Goal: Task Accomplishment & Management: Use online tool/utility

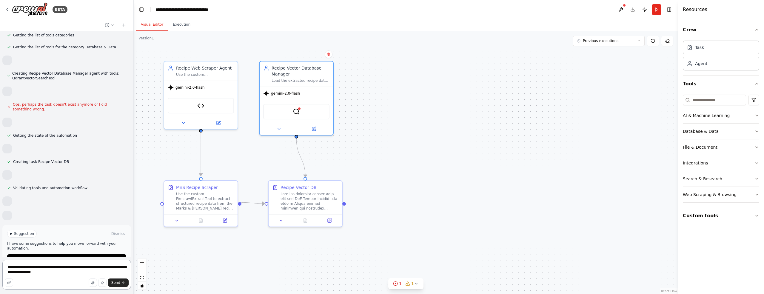
scroll to position [4559, 0]
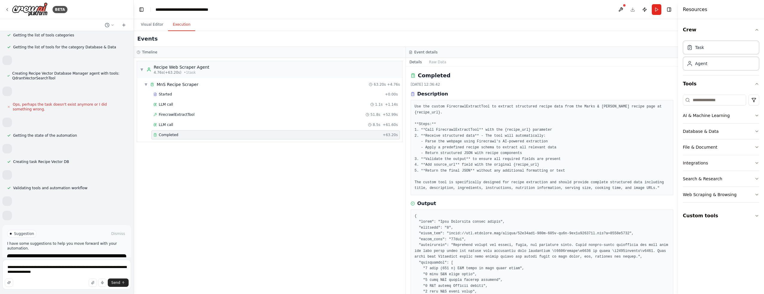
click at [186, 26] on button "Execution" at bounding box center [181, 24] width 27 height 13
click at [154, 26] on button "Visual Editor" at bounding box center [152, 24] width 32 height 13
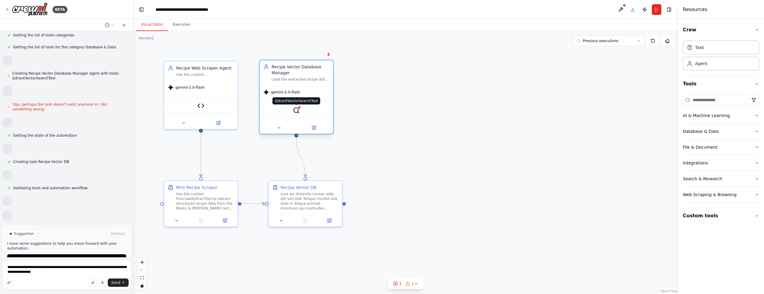
click at [295, 111] on img at bounding box center [296, 110] width 7 height 7
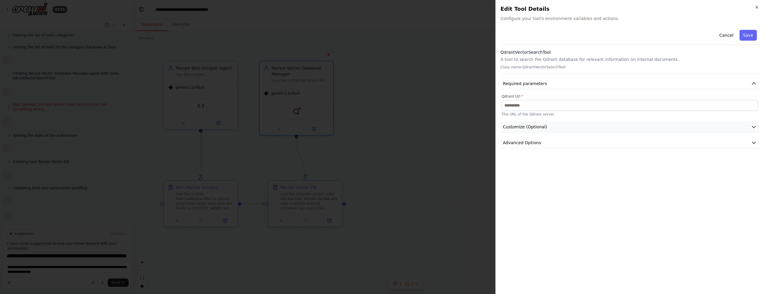
click at [753, 126] on icon "button" at bounding box center [753, 127] width 6 height 6
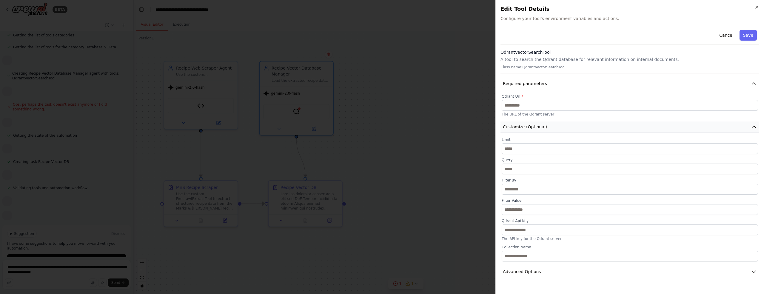
click at [753, 126] on icon "button" at bounding box center [754, 127] width 4 height 2
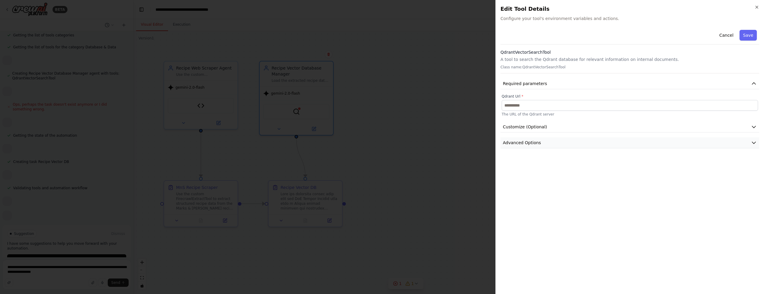
click at [753, 143] on icon "button" at bounding box center [754, 143] width 4 height 2
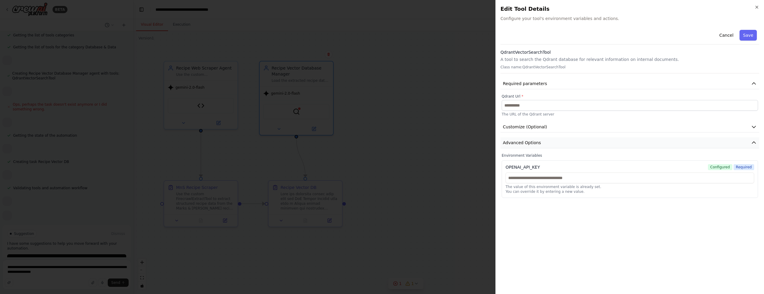
click at [753, 143] on icon "button" at bounding box center [753, 143] width 6 height 6
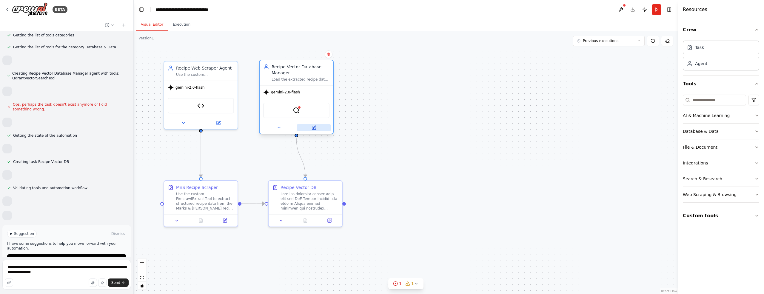
click at [315, 126] on icon at bounding box center [314, 127] width 3 height 3
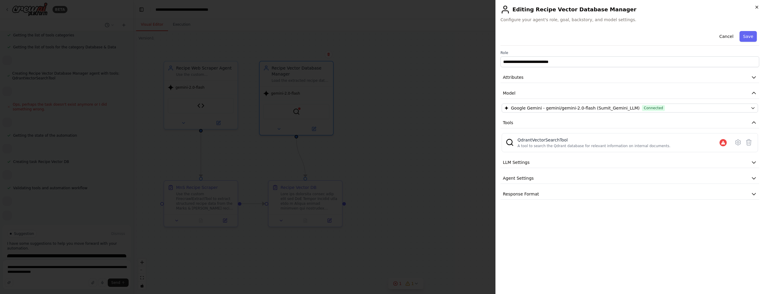
click at [757, 6] on icon "button" at bounding box center [756, 7] width 2 height 2
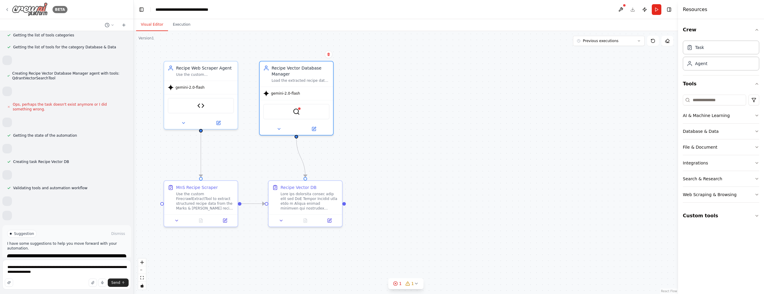
click at [8, 10] on icon at bounding box center [7, 9] width 5 height 5
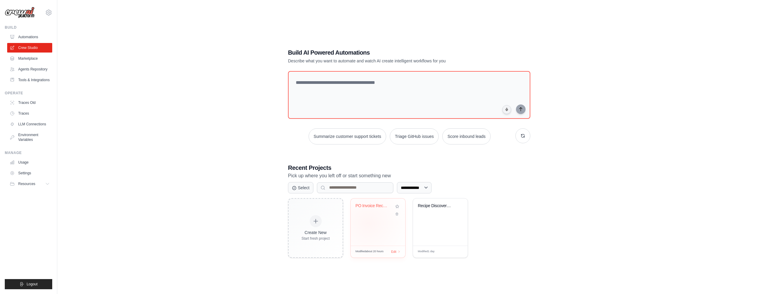
click at [368, 222] on div "PO Invoice Reconciliation Automatio..." at bounding box center [377, 221] width 55 height 47
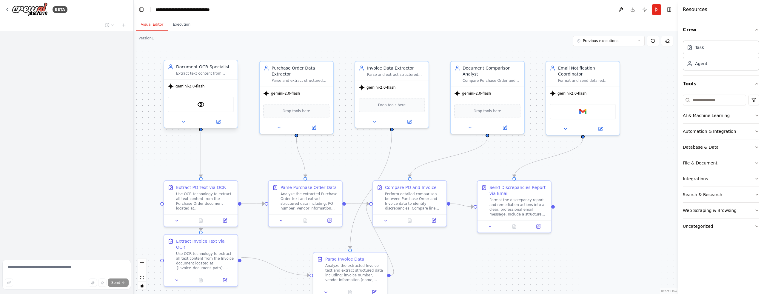
scroll to position [1377, 0]
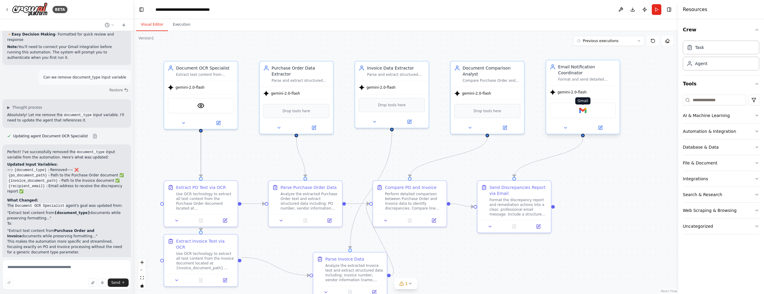
click at [584, 108] on img at bounding box center [582, 110] width 7 height 7
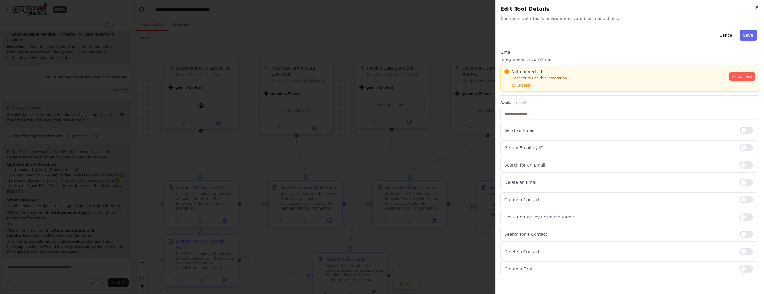
click at [757, 7] on icon "button" at bounding box center [756, 7] width 5 height 5
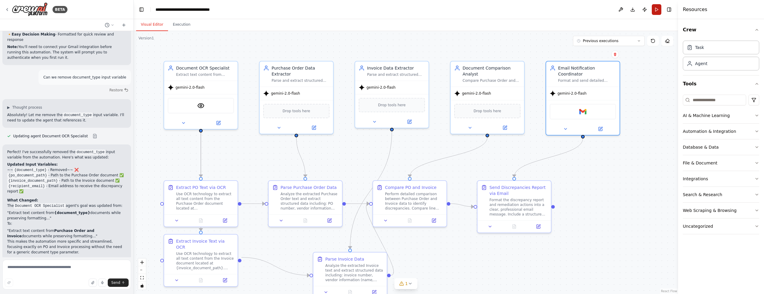
click at [656, 12] on button "Run" at bounding box center [656, 9] width 10 height 11
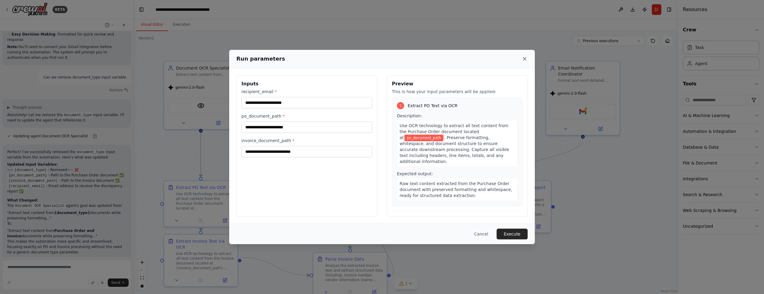
click at [524, 60] on icon at bounding box center [524, 59] width 6 height 6
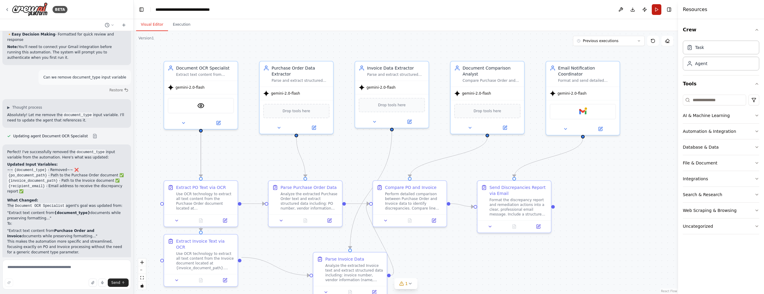
click at [659, 8] on button "Run" at bounding box center [656, 9] width 10 height 11
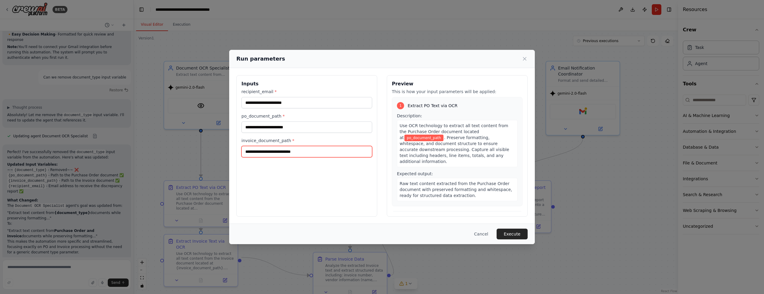
click at [259, 152] on input "invoice_document_path *" at bounding box center [306, 151] width 131 height 11
paste input "**********"
type input "**********"
click at [264, 128] on input "po_document_path *" at bounding box center [306, 126] width 131 height 11
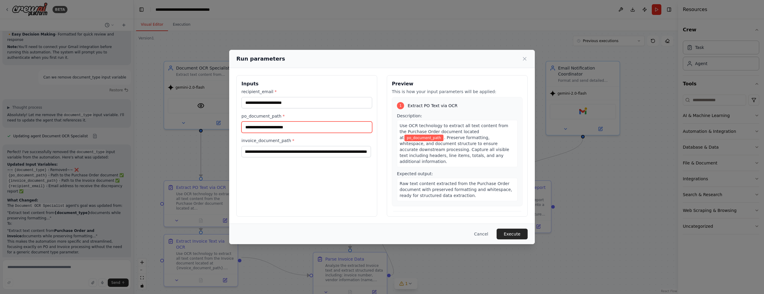
scroll to position [0, 0]
paste input "**********"
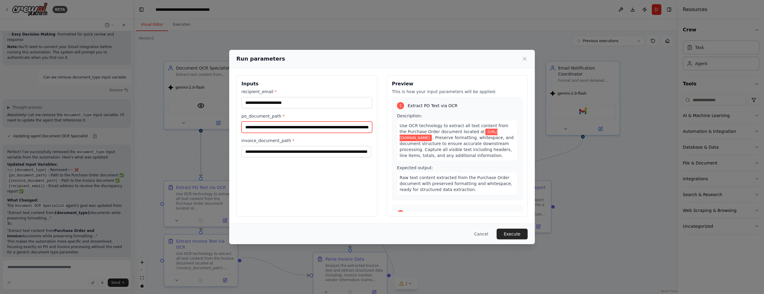
scroll to position [0, 64]
type input "**********"
click at [261, 106] on input "recipient_email *" at bounding box center [306, 102] width 131 height 11
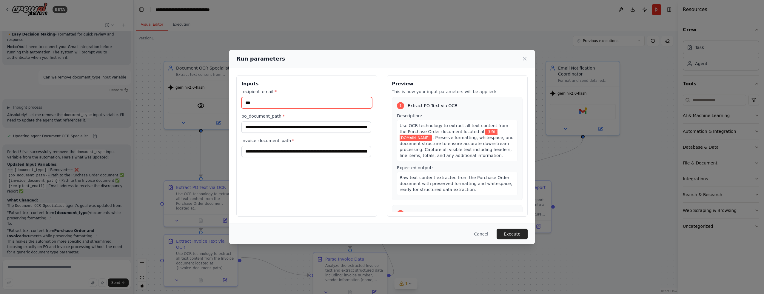
type input "***"
click at [294, 216] on div "**********" at bounding box center [306, 145] width 141 height 141
click at [512, 236] on button "Execute" at bounding box center [511, 233] width 31 height 11
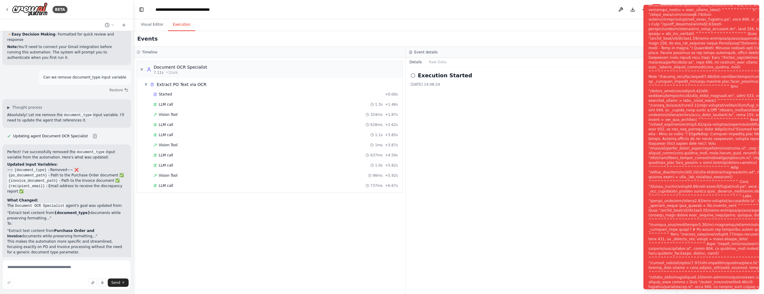
click at [694, 133] on div "Notifications (F8)" at bounding box center [720, 151] width 144 height 468
click at [696, 160] on div "Notifications (F8)" at bounding box center [720, 151] width 144 height 468
click at [166, 115] on span "Vision Tool" at bounding box center [168, 114] width 19 height 5
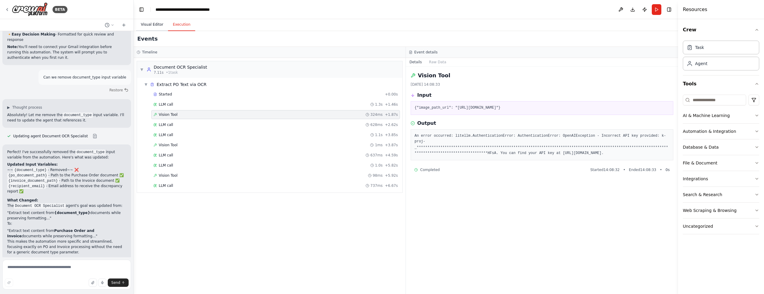
click at [154, 25] on button "Visual Editor" at bounding box center [152, 24] width 32 height 13
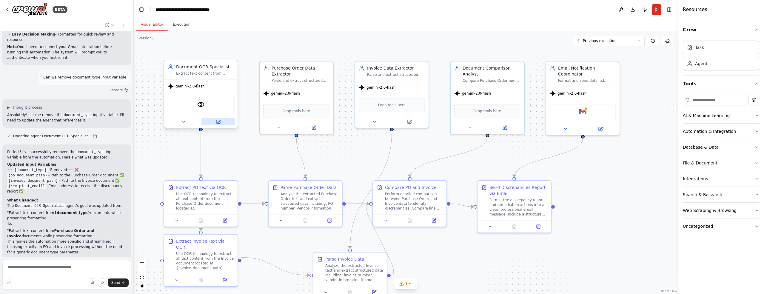
click at [217, 121] on icon at bounding box center [219, 122] width 4 height 4
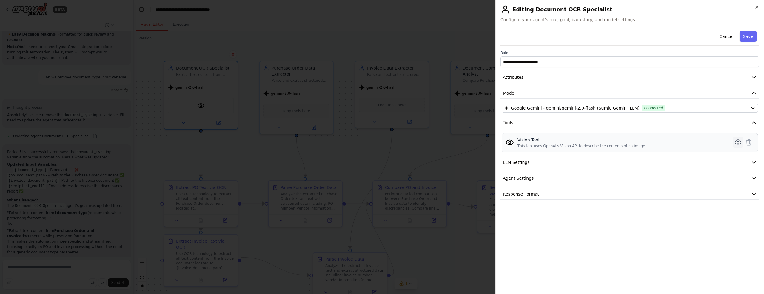
click at [737, 143] on icon at bounding box center [737, 142] width 7 height 7
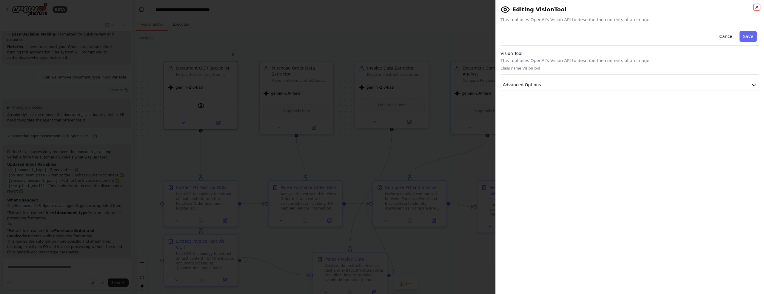
click at [756, 5] on icon "button" at bounding box center [756, 7] width 5 height 5
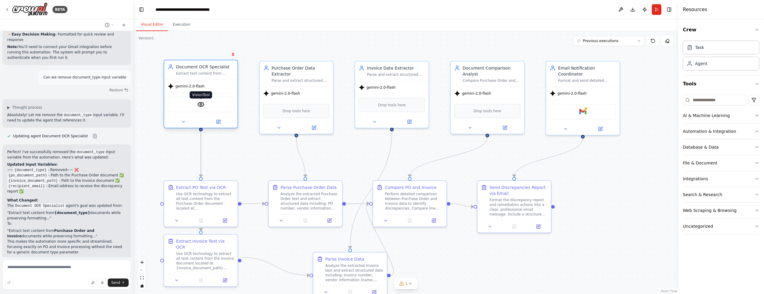
click at [200, 107] on img at bounding box center [200, 104] width 7 height 7
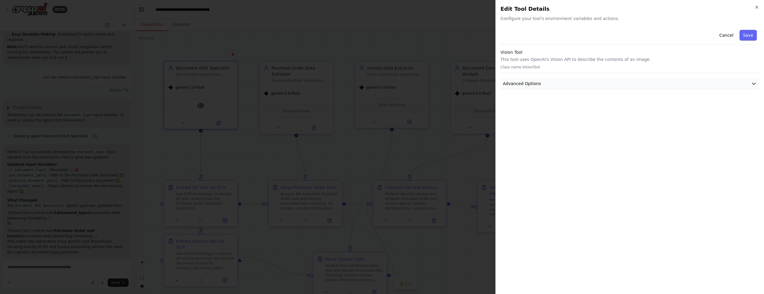
click at [753, 85] on icon "button" at bounding box center [753, 84] width 6 height 6
click at [755, 84] on icon "button" at bounding box center [754, 84] width 4 height 2
click at [758, 6] on icon "button" at bounding box center [756, 7] width 5 height 5
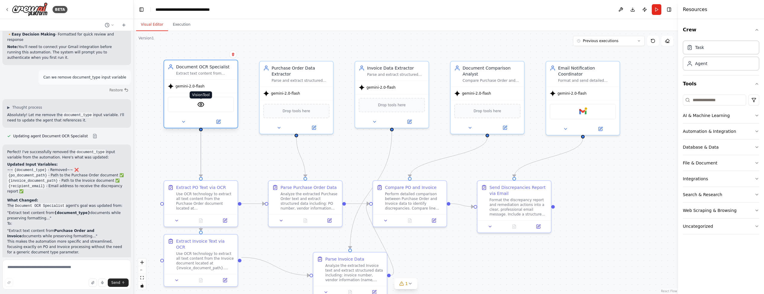
click at [203, 105] on img at bounding box center [200, 104] width 7 height 7
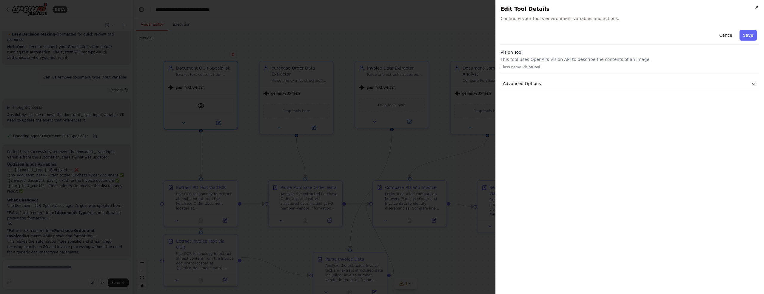
click at [755, 7] on icon "button" at bounding box center [756, 7] width 5 height 5
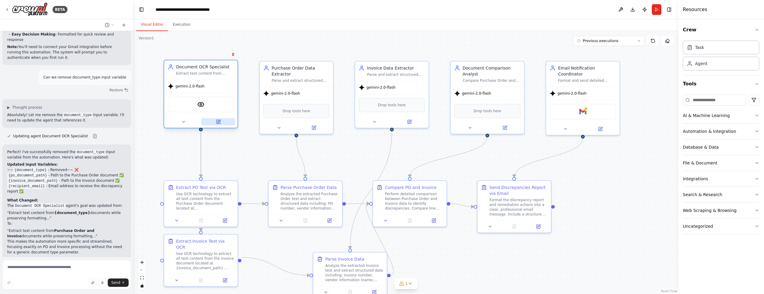
click at [219, 121] on icon at bounding box center [218, 121] width 3 height 3
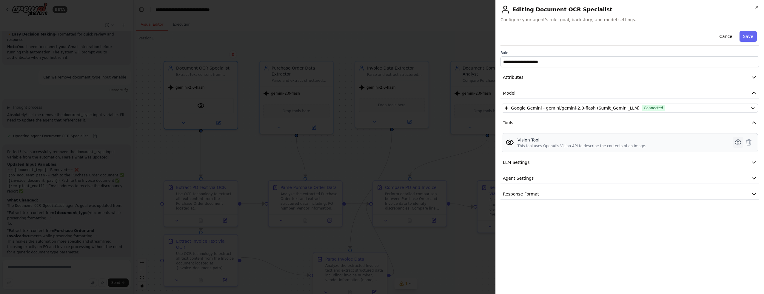
click at [738, 142] on icon at bounding box center [738, 142] width 2 height 2
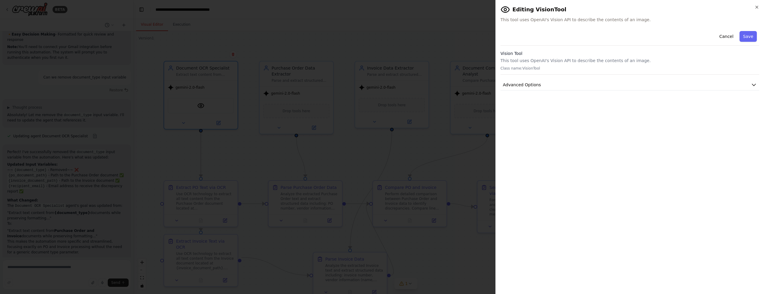
drag, startPoint x: 731, startPoint y: 40, endPoint x: 734, endPoint y: 67, distance: 27.9
click at [731, 40] on button "Cancel" at bounding box center [725, 36] width 21 height 11
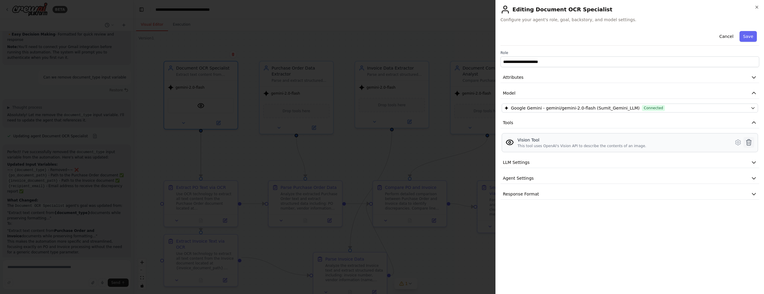
click at [750, 143] on icon at bounding box center [748, 142] width 7 height 7
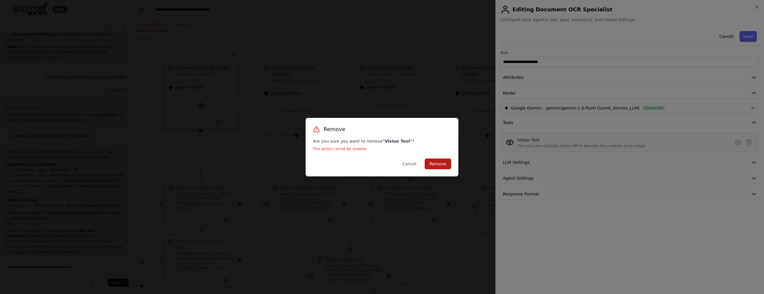
click at [440, 164] on button "Remove" at bounding box center [437, 163] width 27 height 11
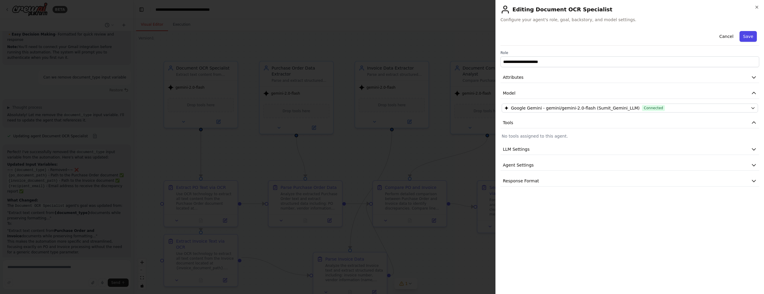
click at [751, 36] on button "Save" at bounding box center [747, 36] width 17 height 11
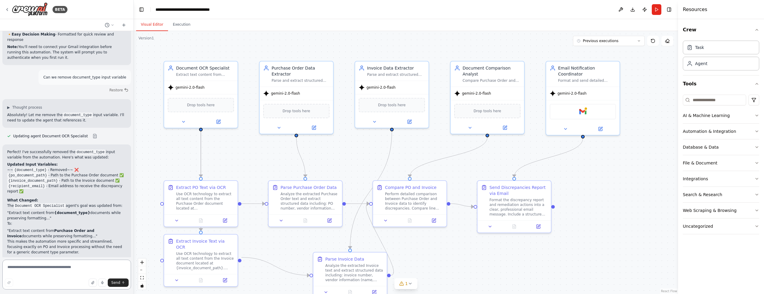
click at [39, 271] on textarea at bounding box center [66, 275] width 129 height 30
click at [654, 11] on button "Run" at bounding box center [656, 9] width 10 height 11
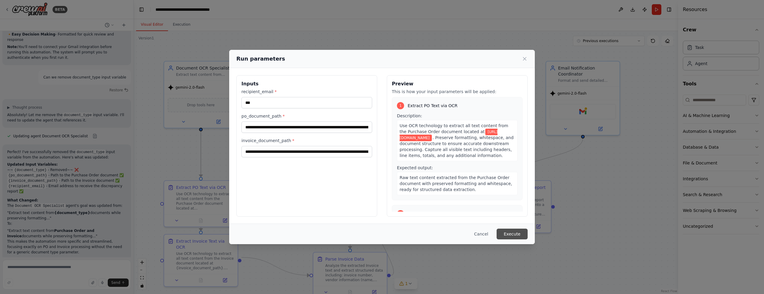
click at [511, 237] on button "Execute" at bounding box center [511, 233] width 31 height 11
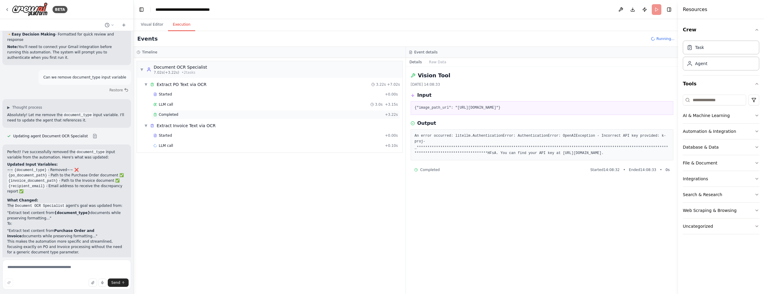
click at [172, 112] on span "Completed" at bounding box center [168, 114] width 19 height 5
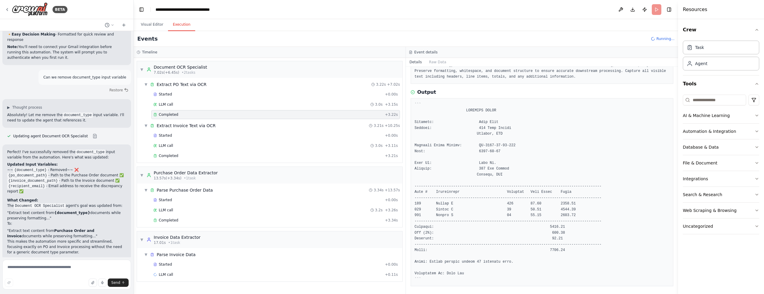
scroll to position [42, 0]
click at [166, 154] on span "Completed" at bounding box center [168, 155] width 19 height 5
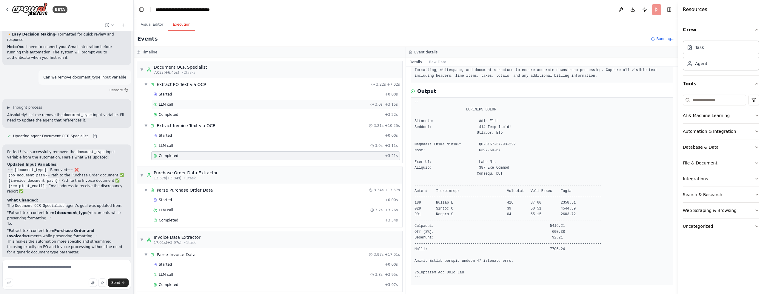
click at [166, 104] on span "LLM call" at bounding box center [166, 104] width 14 height 5
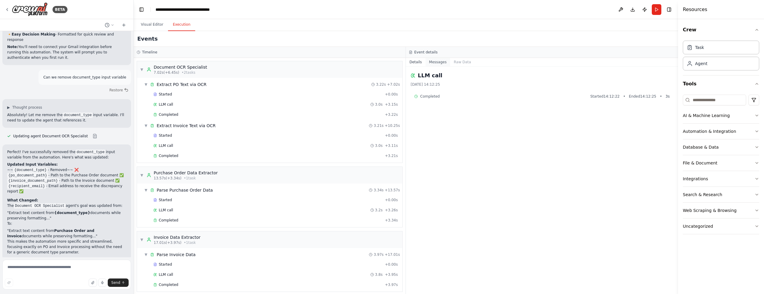
click at [433, 62] on button "Messages" at bounding box center [437, 62] width 25 height 8
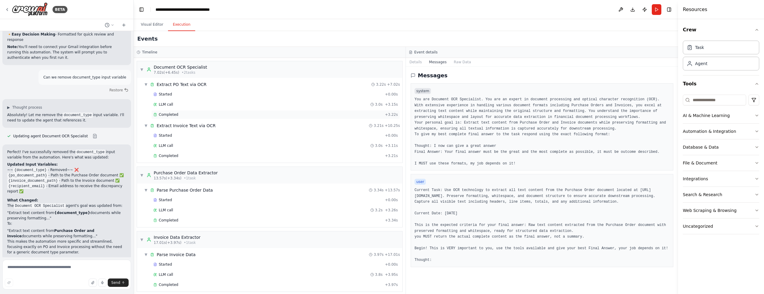
click at [167, 114] on span "Completed" at bounding box center [168, 114] width 19 height 5
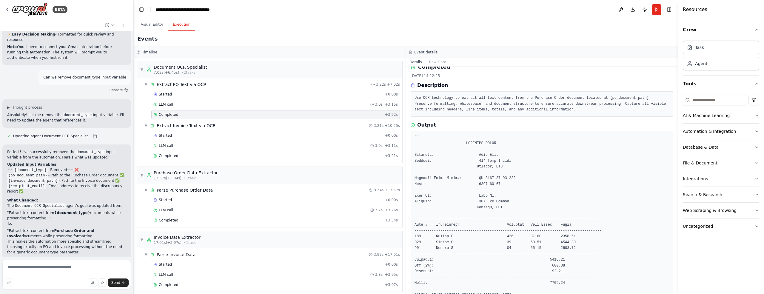
scroll to position [0, 0]
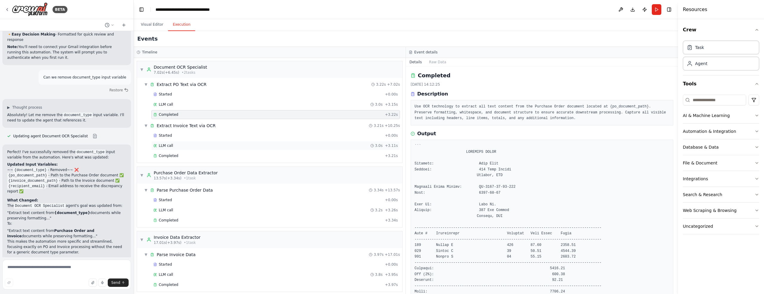
click at [167, 146] on span "LLM call" at bounding box center [166, 145] width 14 height 5
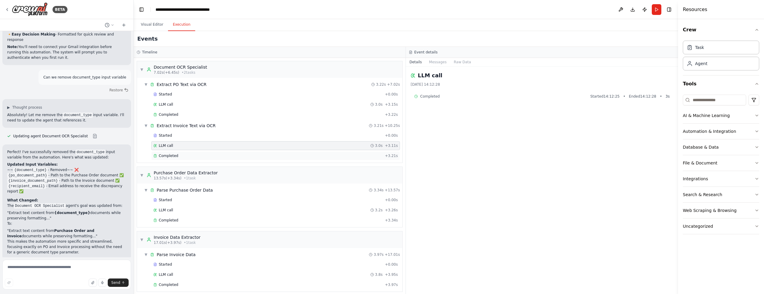
click at [170, 153] on span "Completed" at bounding box center [168, 155] width 19 height 5
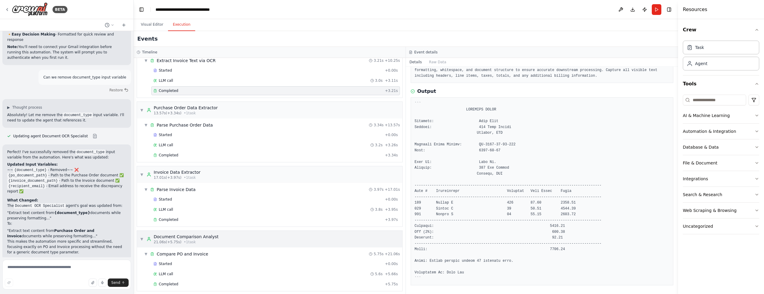
scroll to position [128, 0]
click at [147, 26] on button "Visual Editor" at bounding box center [152, 24] width 32 height 13
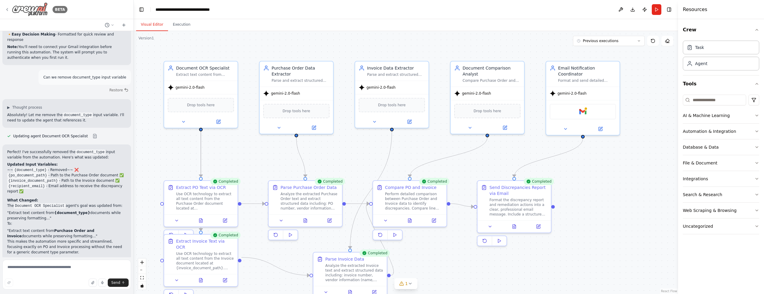
click at [7, 9] on icon at bounding box center [7, 9] width 5 height 5
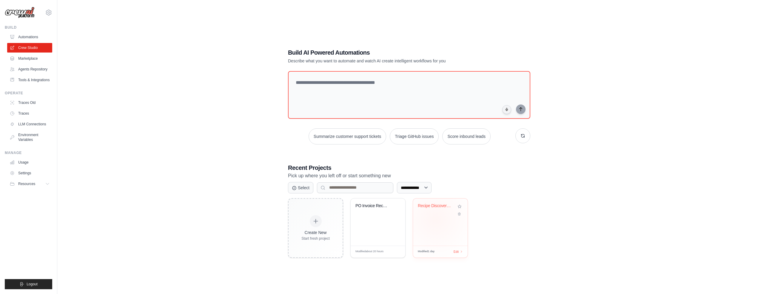
click at [435, 219] on div "Recipe Discovery Multi-Agent System" at bounding box center [440, 221] width 55 height 47
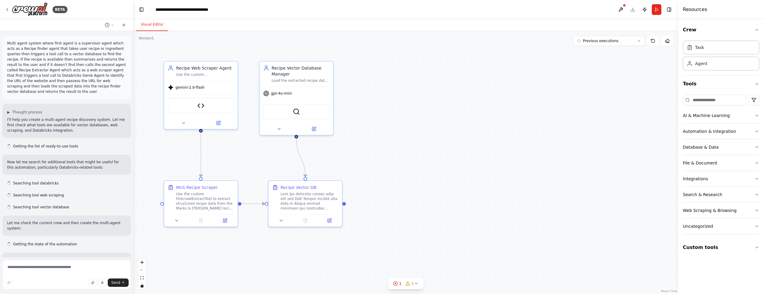
scroll to position [4812, 0]
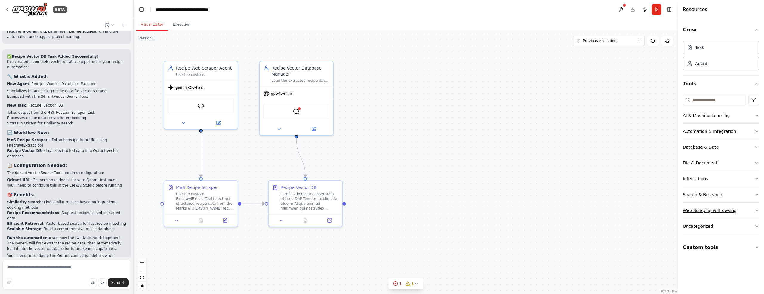
click at [756, 209] on icon "button" at bounding box center [756, 210] width 5 height 5
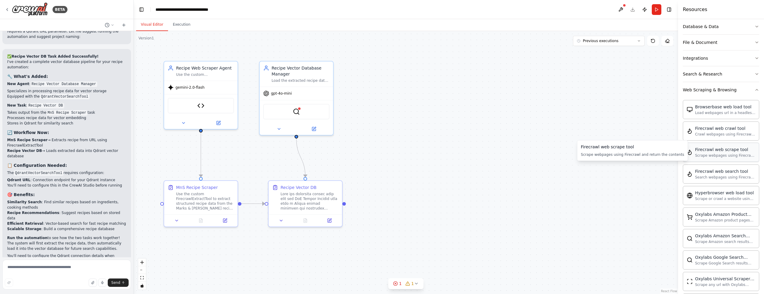
scroll to position [121, 0]
click at [754, 90] on icon "button" at bounding box center [756, 89] width 5 height 5
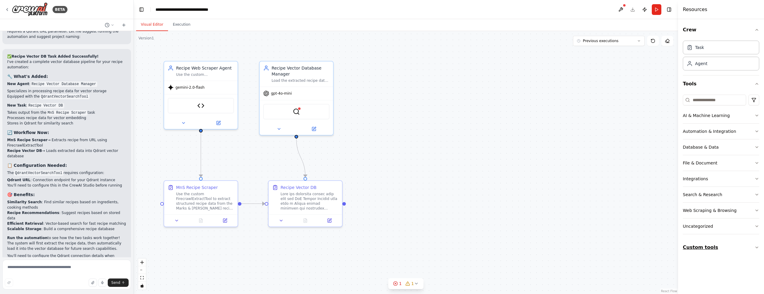
click at [757, 245] on icon "button" at bounding box center [756, 247] width 5 height 5
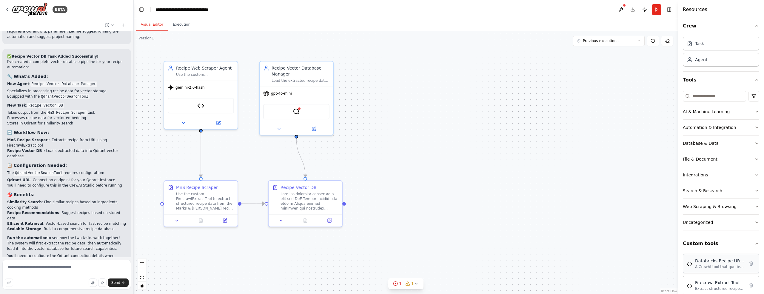
scroll to position [13, 0]
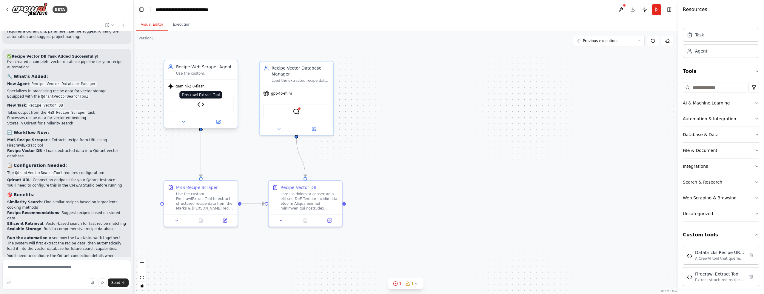
click at [201, 107] on img at bounding box center [200, 104] width 7 height 7
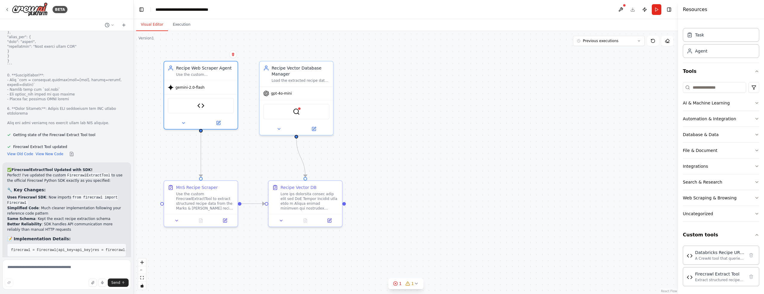
scroll to position [4134, 0]
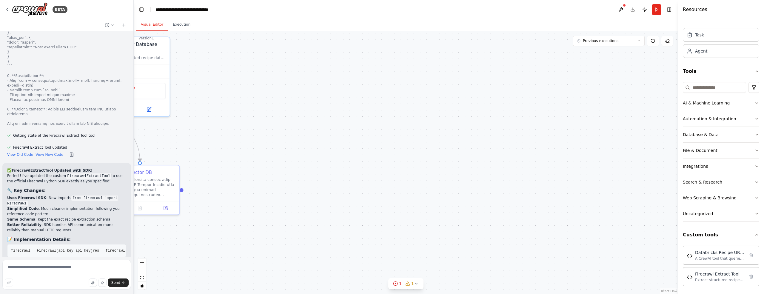
drag, startPoint x: 274, startPoint y: 132, endPoint x: 307, endPoint y: 138, distance: 33.5
click at [301, 137] on div ".deletable-edge-delete-btn { width: 20px; height: 20px; border: 0px solid #ffff…" at bounding box center [406, 162] width 544 height 263
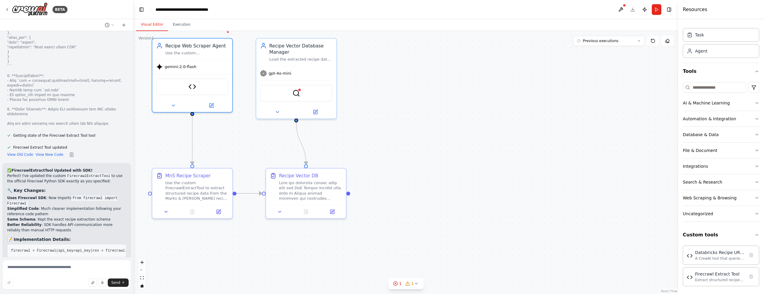
drag, startPoint x: 334, startPoint y: 141, endPoint x: 504, endPoint y: 135, distance: 169.9
click at [503, 134] on div ".deletable-edge-delete-btn { width: 20px; height: 20px; border: 0px solid #ffff…" at bounding box center [406, 162] width 544 height 263
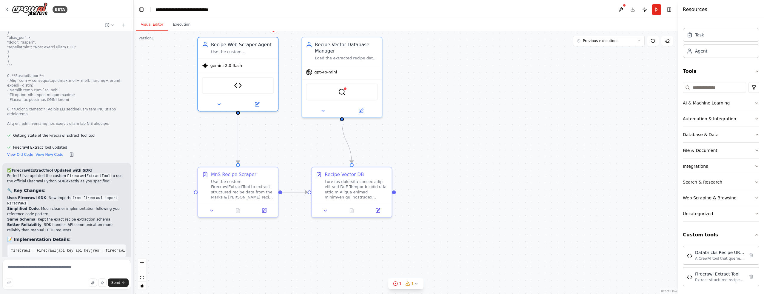
click at [511, 136] on div ".deletable-edge-delete-btn { width: 20px; height: 20px; border: 0px solid #ffff…" at bounding box center [406, 162] width 544 height 263
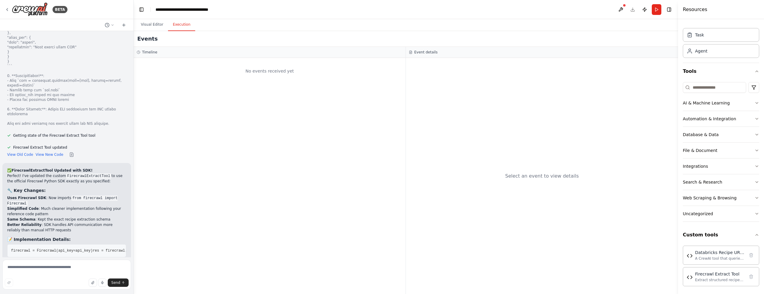
click at [180, 27] on button "Execution" at bounding box center [181, 24] width 27 height 13
click at [154, 24] on button "Visual Editor" at bounding box center [152, 24] width 32 height 13
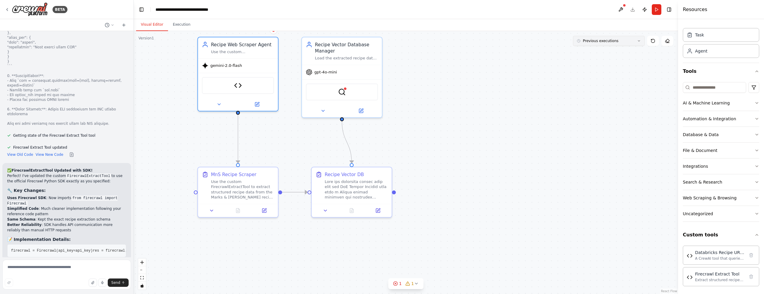
click at [634, 41] on button "Previous executions" at bounding box center [609, 41] width 72 height 10
click at [597, 52] on div "1h 42m ago" at bounding box center [612, 52] width 60 height 5
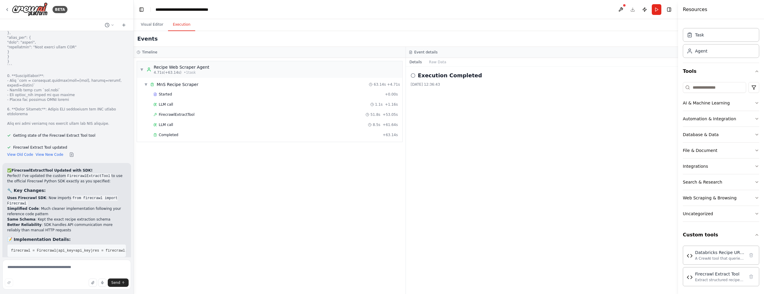
click at [181, 26] on button "Execution" at bounding box center [181, 24] width 27 height 13
click at [169, 116] on span "FirecrawlExtractTool" at bounding box center [177, 114] width 36 height 5
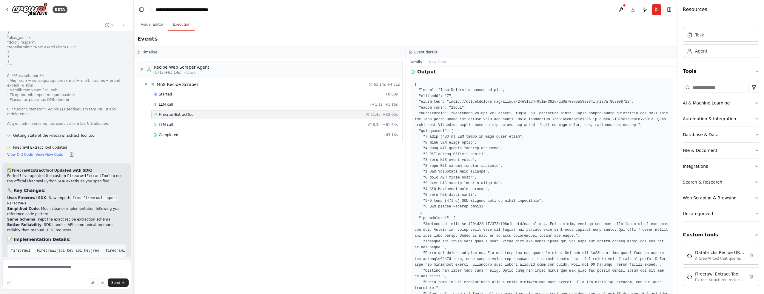
scroll to position [51, 0]
click at [428, 102] on pre at bounding box center [541, 262] width 255 height 361
click at [430, 108] on pre at bounding box center [541, 262] width 255 height 361
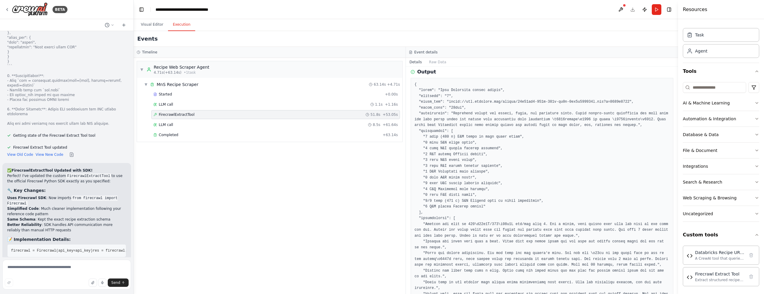
click at [429, 102] on pre at bounding box center [541, 262] width 255 height 361
click at [431, 112] on pre at bounding box center [541, 262] width 255 height 361
click at [430, 106] on pre at bounding box center [541, 262] width 255 height 361
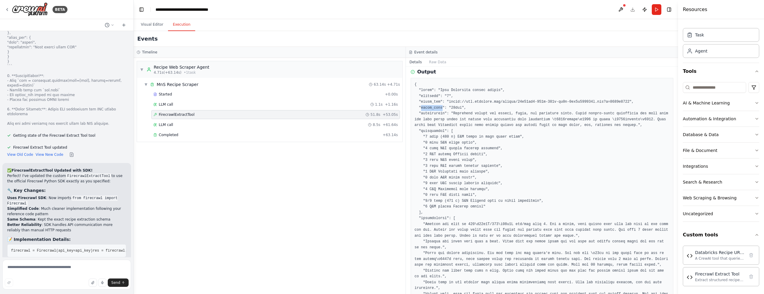
click at [430, 106] on pre at bounding box center [541, 262] width 255 height 361
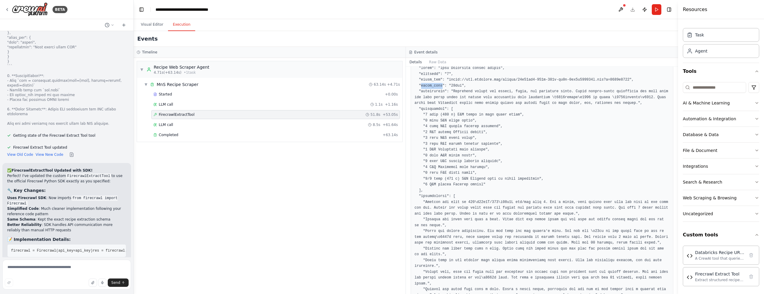
scroll to position [74, 0]
click at [433, 117] on pre at bounding box center [541, 239] width 255 height 361
click at [432, 115] on pre at bounding box center [541, 239] width 255 height 361
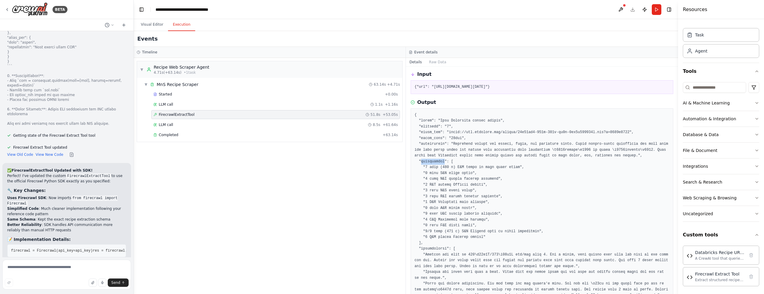
scroll to position [21, 0]
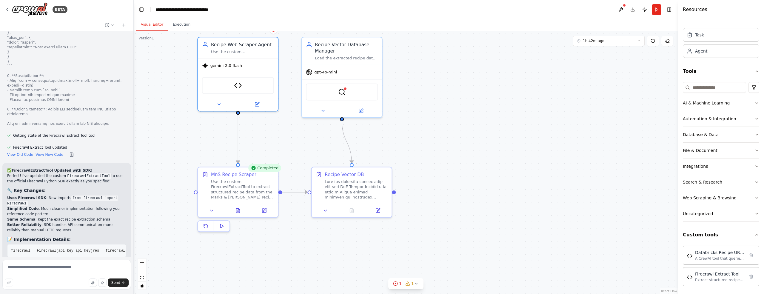
click at [153, 26] on button "Visual Editor" at bounding box center [152, 24] width 32 height 13
click at [266, 210] on icon at bounding box center [264, 209] width 4 height 4
click at [263, 210] on icon at bounding box center [264, 208] width 3 height 3
select select "*****"
select select "******"
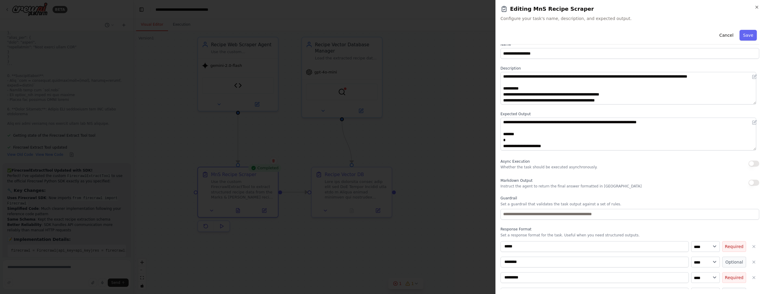
scroll to position [9, 0]
click at [754, 6] on icon "button" at bounding box center [756, 7] width 5 height 5
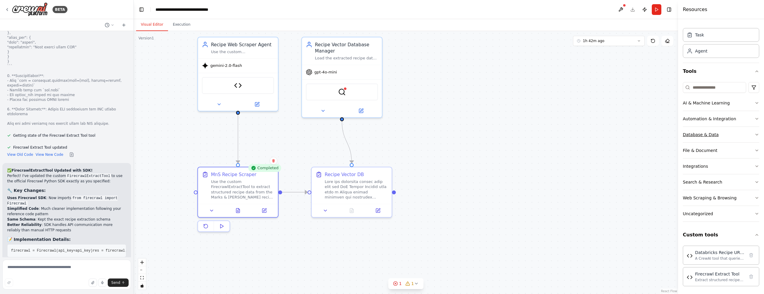
click at [754, 135] on icon "button" at bounding box center [756, 134] width 5 height 5
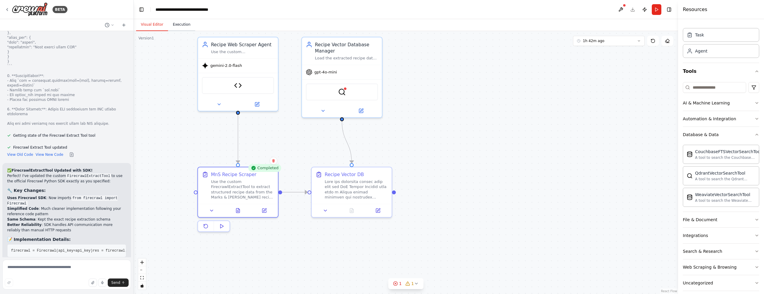
click at [179, 24] on button "Execution" at bounding box center [181, 24] width 27 height 13
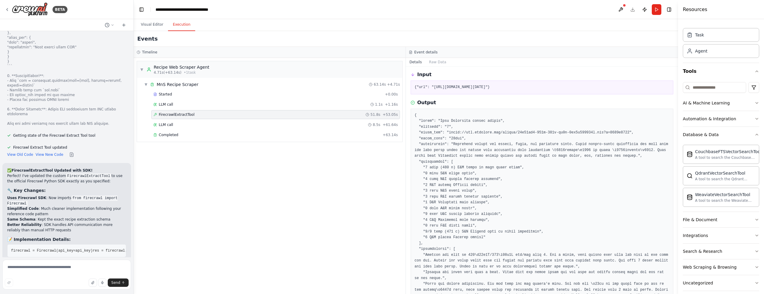
click at [431, 132] on pre at bounding box center [541, 292] width 255 height 361
drag, startPoint x: 449, startPoint y: 132, endPoint x: 614, endPoint y: 134, distance: 165.6
click at [611, 133] on pre at bounding box center [541, 292] width 255 height 361
click at [628, 134] on pre at bounding box center [541, 292] width 255 height 361
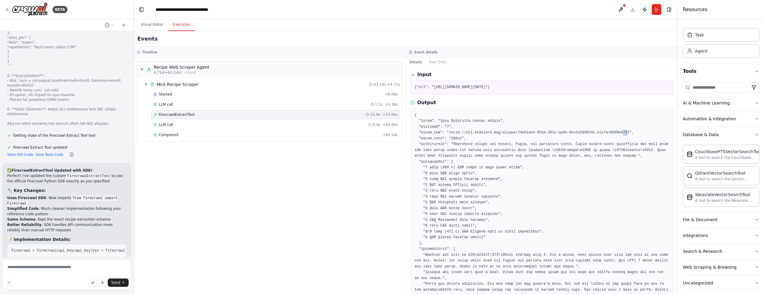
click at [628, 134] on pre at bounding box center [541, 292] width 255 height 361
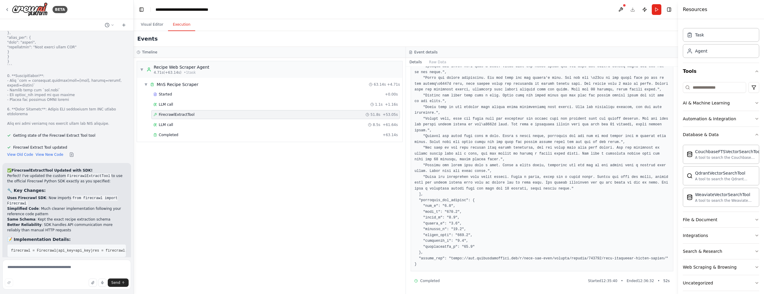
scroll to position [243, 0]
click at [146, 27] on button "Visual Editor" at bounding box center [152, 24] width 32 height 13
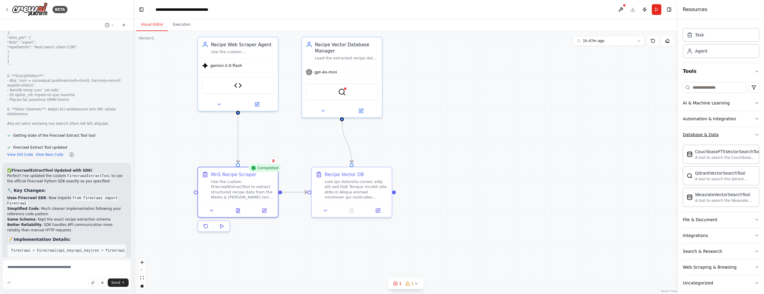
click at [754, 134] on icon "button" at bounding box center [756, 134] width 5 height 5
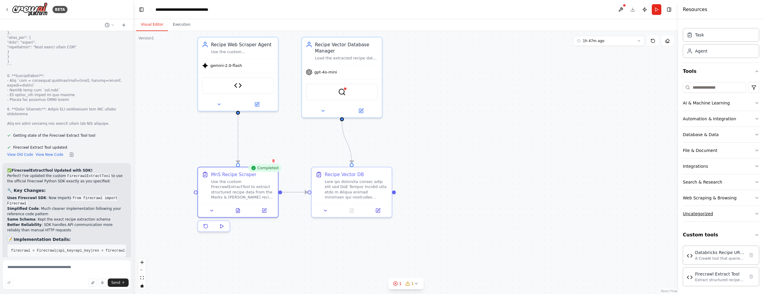
click at [755, 213] on icon "button" at bounding box center [756, 213] width 2 height 1
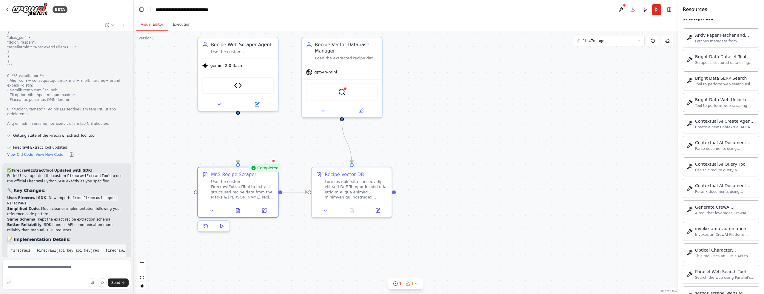
scroll to position [208, 0]
drag, startPoint x: 763, startPoint y: 101, endPoint x: 763, endPoint y: 186, distance: 85.3
click at [763, 186] on div "Crew Task Agent Tools AI & Machine Learning Automation & Integration Database &…" at bounding box center [721, 156] width 86 height 275
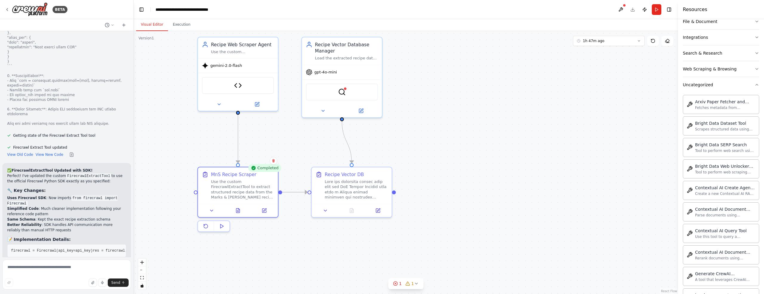
scroll to position [141, 0]
click at [754, 84] on icon "button" at bounding box center [756, 85] width 5 height 5
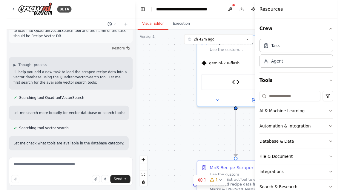
scroll to position [4456, 0]
